Goal: Information Seeking & Learning: Learn about a topic

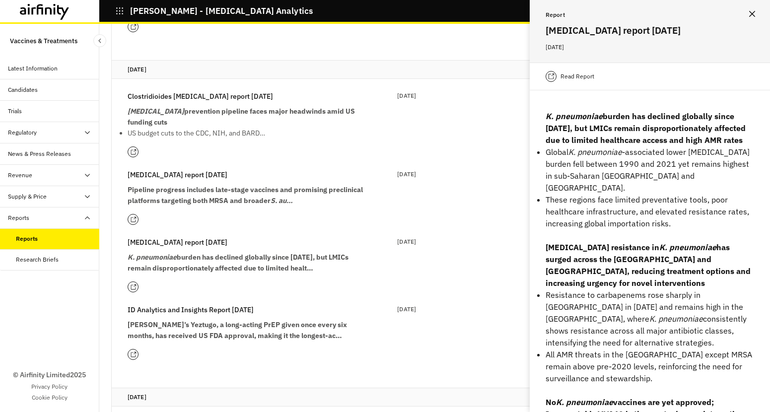
scroll to position [277, 0]
drag, startPoint x: 196, startPoint y: 94, endPoint x: 125, endPoint y: 94, distance: 71.9
click at [125, 94] on div "Clostridioides [MEDICAL_DATA] report [DATE] [DATE] 2025 [MEDICAL_DATA] preventi…" at bounding box center [264, 224] width 304 height 293
copy p "Clostridioides [MEDICAL_DATA]"
drag, startPoint x: 201, startPoint y: 175, endPoint x: 128, endPoint y: 176, distance: 73.4
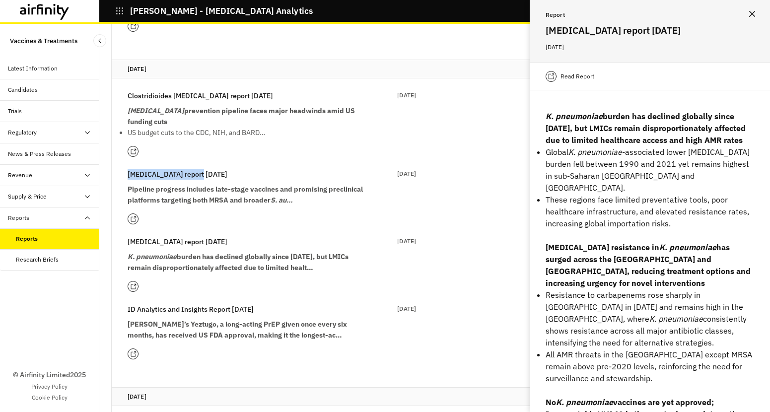
click at [128, 176] on p "[MEDICAL_DATA] report [DATE]" at bounding box center [178, 174] width 100 height 11
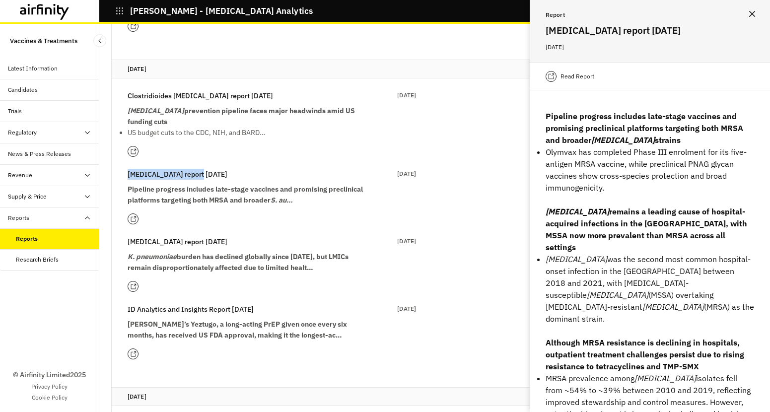
copy p "[MEDICAL_DATA]"
drag, startPoint x: 200, startPoint y: 241, endPoint x: 123, endPoint y: 242, distance: 77.4
click at [123, 241] on div "Clostridioides [MEDICAL_DATA] report [DATE] [DATE] 2025 [MEDICAL_DATA] preventi…" at bounding box center [264, 224] width 304 height 293
copy p "[MEDICAL_DATA]"
click at [439, 283] on div "[DATE] Clostridioides [MEDICAL_DATA] report [DATE] [DATE] 2025 [MEDICAL_DATA] p…" at bounding box center [435, 216] width 646 height 312
